Goal: Contribute content: Add original content to the website for others to see

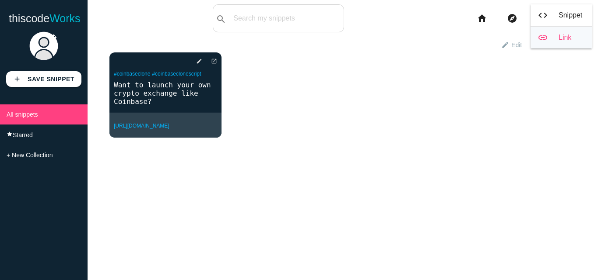
click at [560, 33] on link "link Link" at bounding box center [560, 38] width 61 height 22
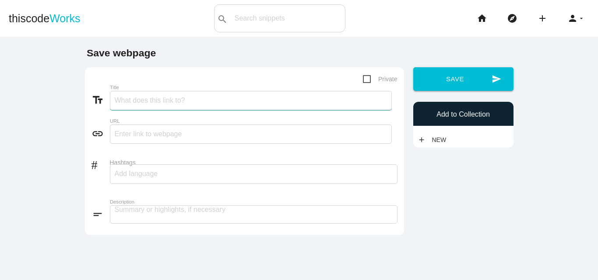
click at [164, 105] on input "Title" at bounding box center [251, 100] width 282 height 19
paste input "How to Start a Crypto Exchange Business"
type input "How to Start a Crypto Exchange Business"
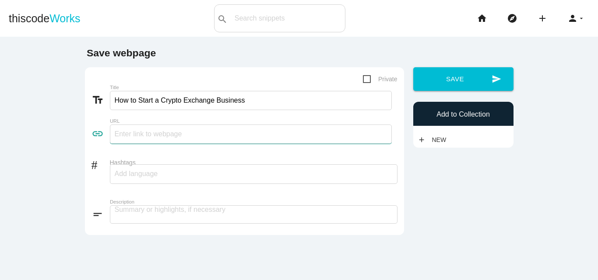
click at [180, 138] on input "text" at bounding box center [251, 134] width 282 height 19
paste input "[URL][DOMAIN_NAME]"
type input "[URL][DOMAIN_NAME]"
click at [151, 97] on input "How to Start a Crypto Exchange Business" at bounding box center [251, 100] width 282 height 19
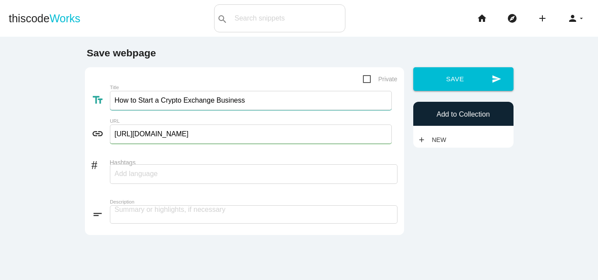
click at [151, 97] on input "How to Start a Crypto Exchange Business" at bounding box center [251, 100] width 282 height 19
paste input "How to Start a Crypto Exchange Business"
type input "How to Start a Crypto Exchange Business"
click at [160, 178] on input "How to Start a Crypto Exchange Business" at bounding box center [141, 174] width 52 height 18
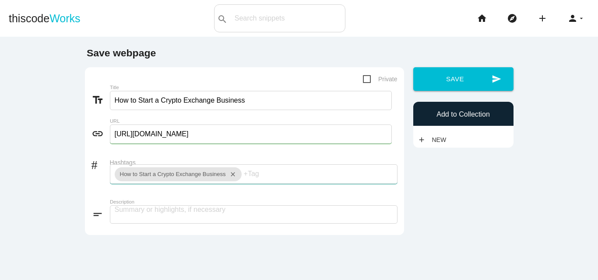
paste input "How to Start a Crypto Exchange Business"
type input "How to Start a Crypto Exchange"
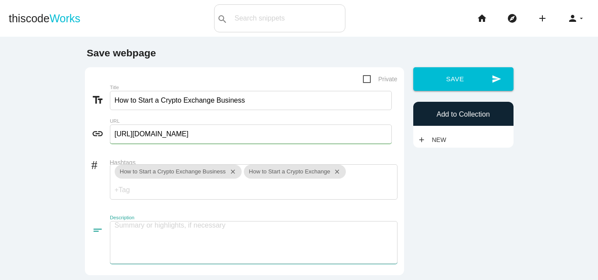
paste textarea "The crypto market is booming, and launching your own exchange can be a game-cha…"
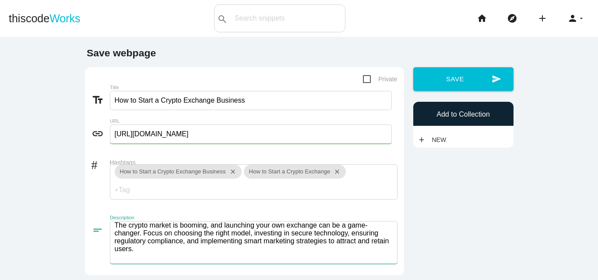
click at [184, 232] on textarea "The crypto market is booming, and launching your own exchange can be a game-cha…" at bounding box center [253, 242] width 287 height 43
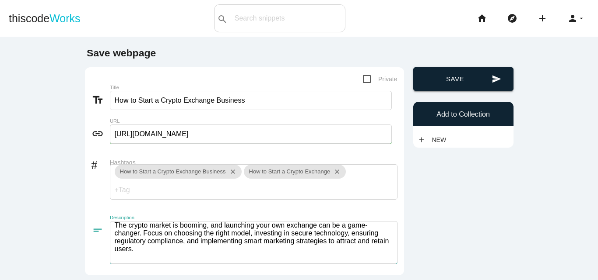
type textarea "The crypto market is booming, and launching your own exchange can be a game-cha…"
click at [449, 80] on button "send Save" at bounding box center [463, 79] width 100 height 24
